Goal: Information Seeking & Learning: Check status

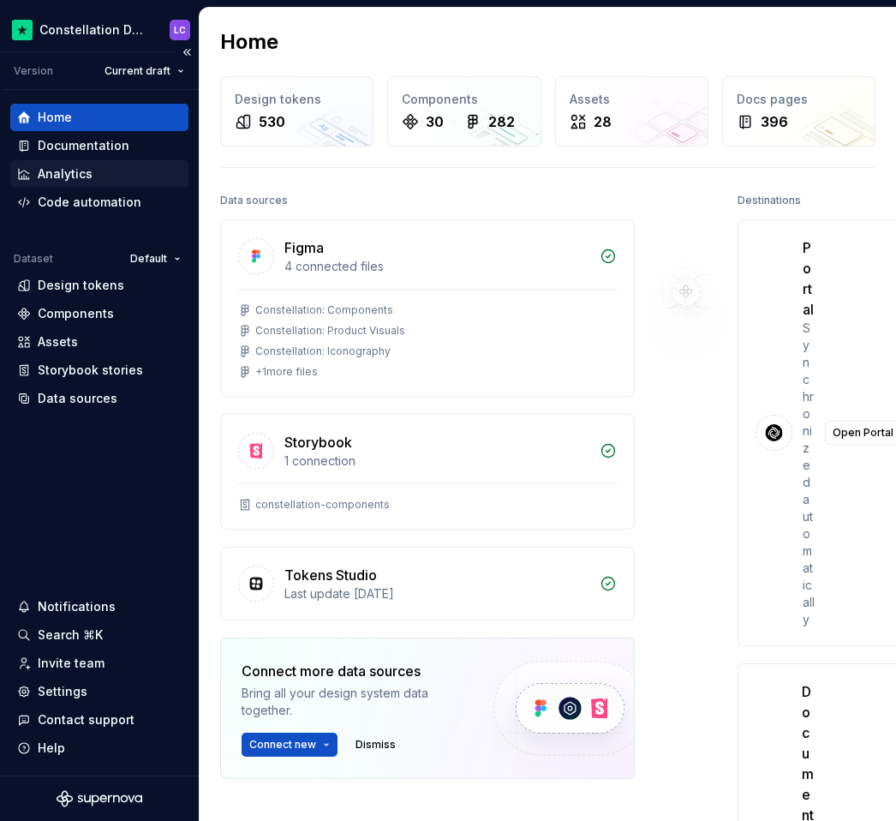
click at [93, 173] on div "Analytics" at bounding box center [99, 173] width 164 height 17
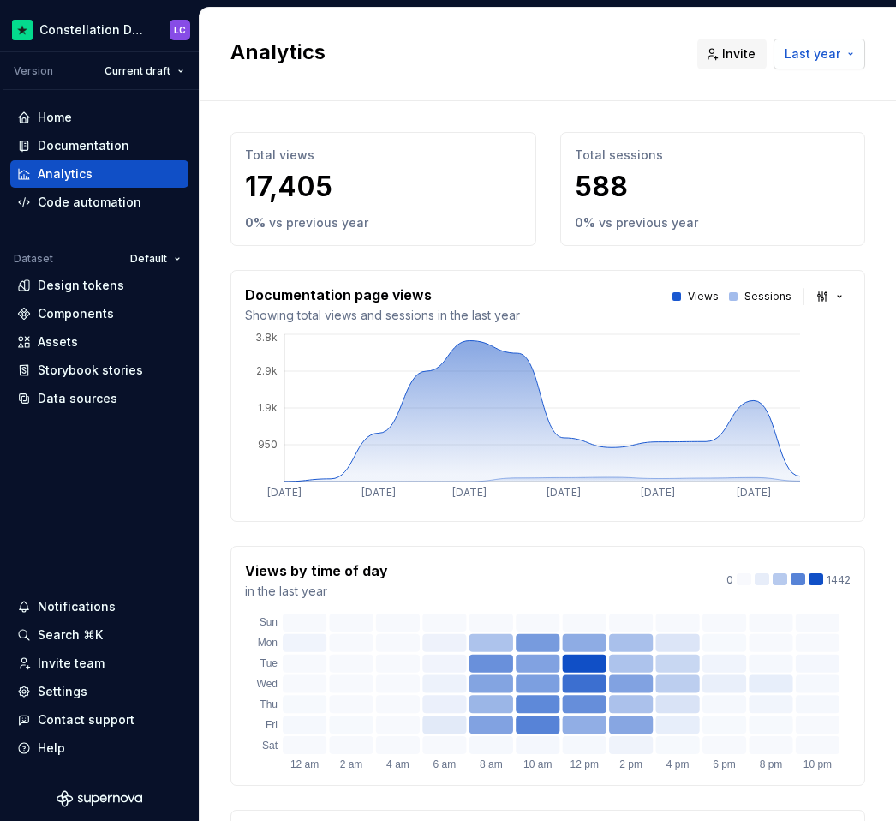
click at [822, 44] on button "Last year" at bounding box center [820, 54] width 92 height 31
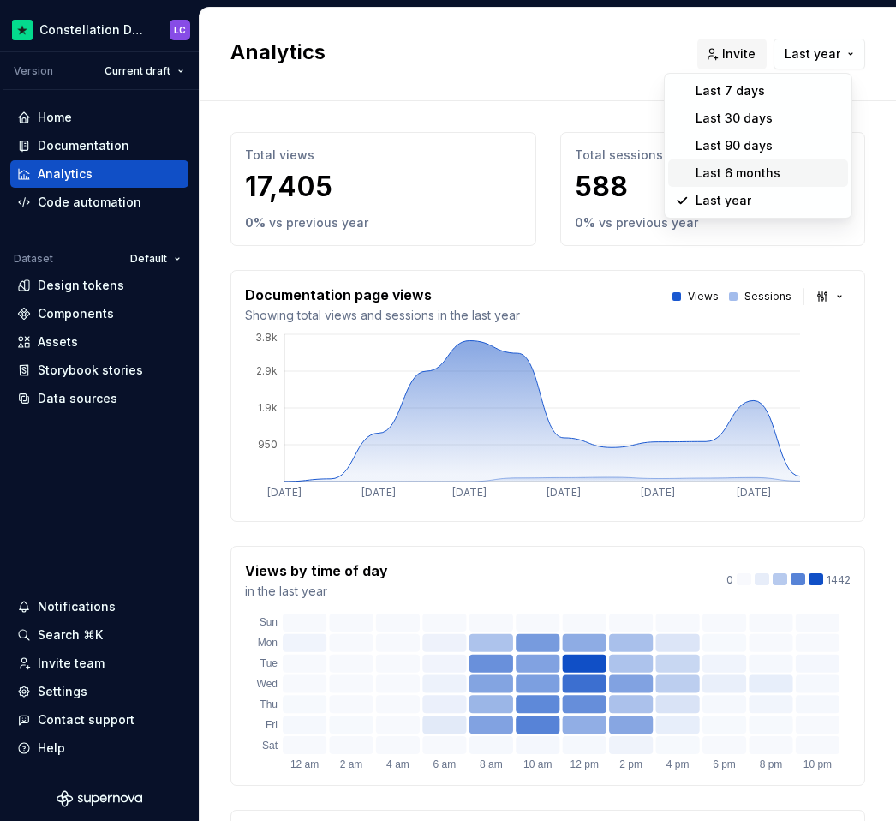
click at [766, 170] on div "Last 6 months" at bounding box center [738, 172] width 85 height 17
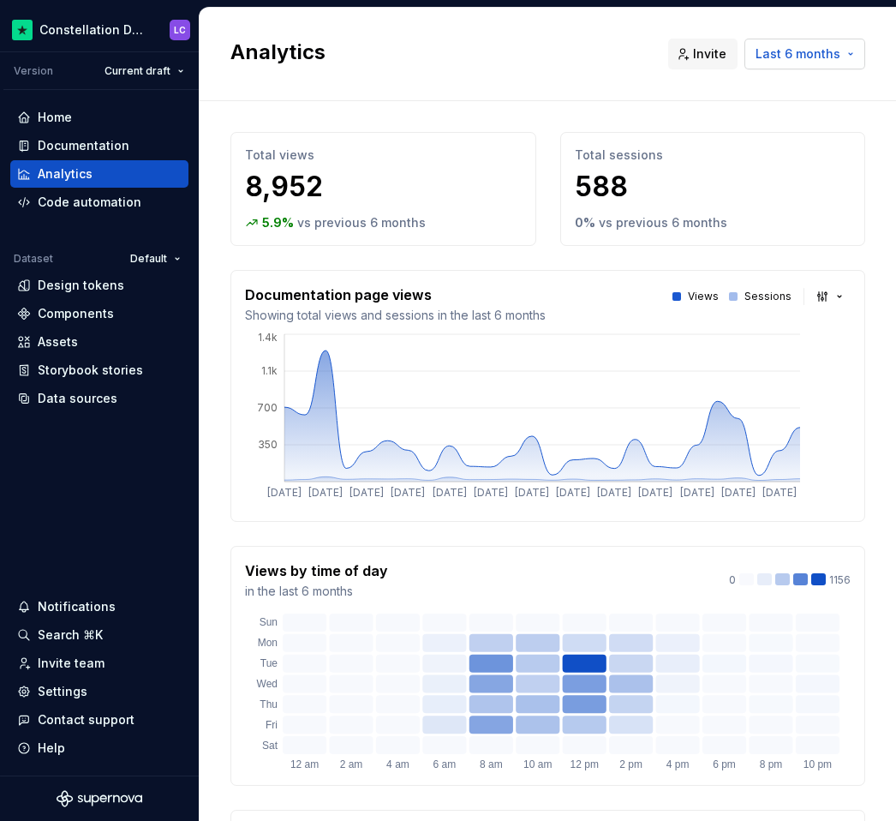
click at [810, 49] on span "Last 6 months" at bounding box center [798, 53] width 85 height 17
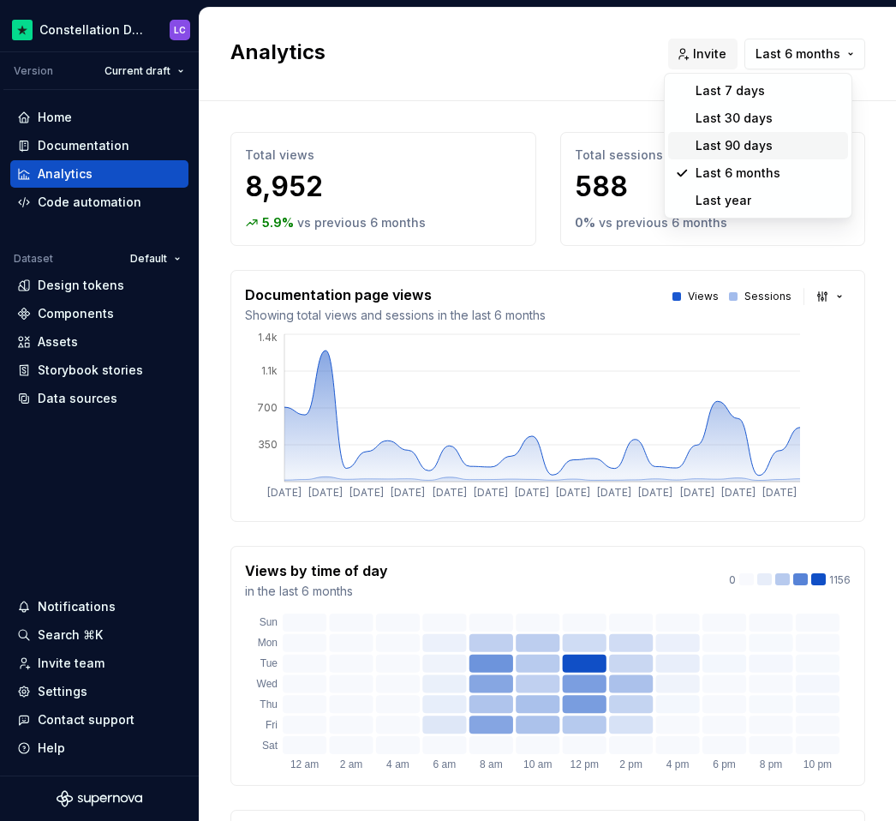
click at [764, 140] on div "Last 90 days" at bounding box center [734, 145] width 77 height 17
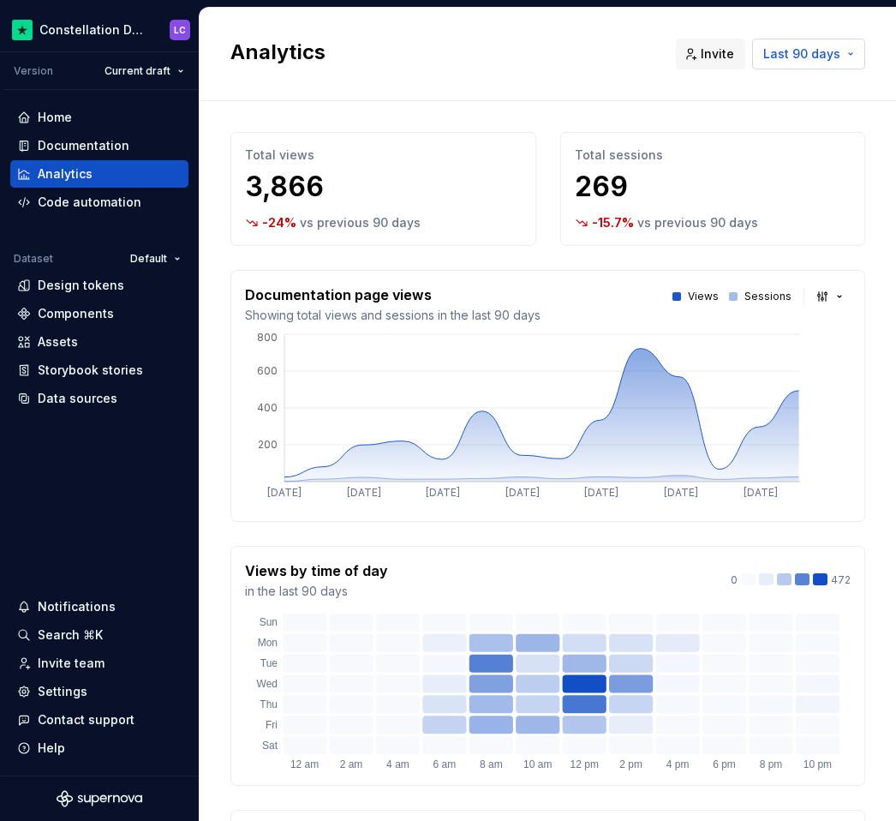
click at [796, 63] on button "Last 90 days" at bounding box center [808, 54] width 113 height 31
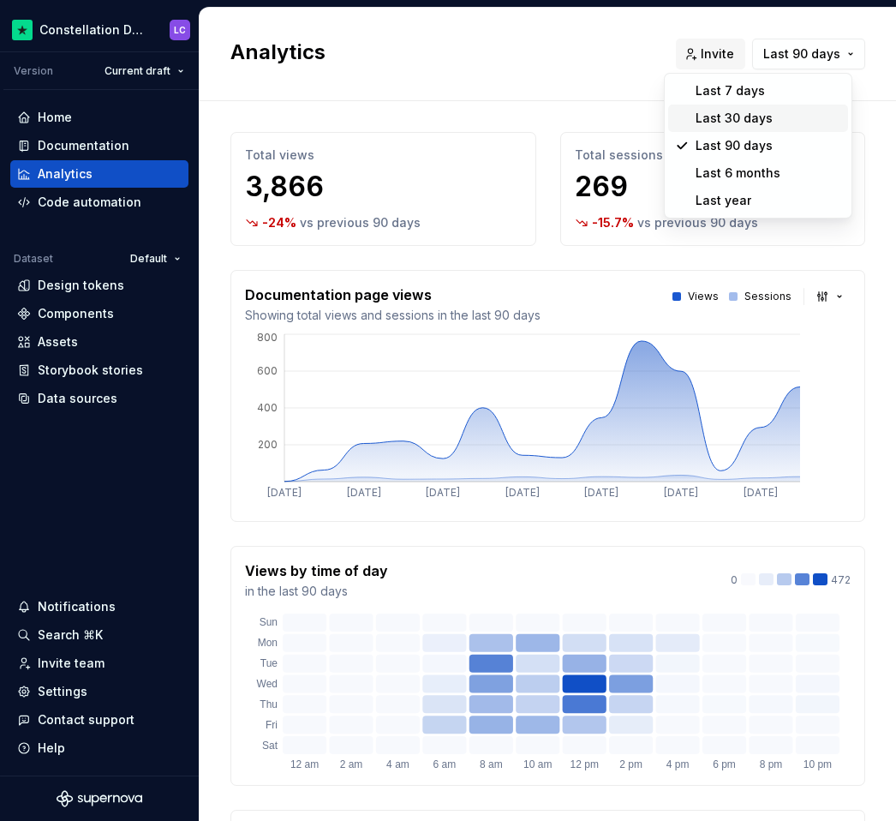
click at [750, 121] on div "Last 30 days" at bounding box center [734, 118] width 77 height 17
